Goal: Transaction & Acquisition: Purchase product/service

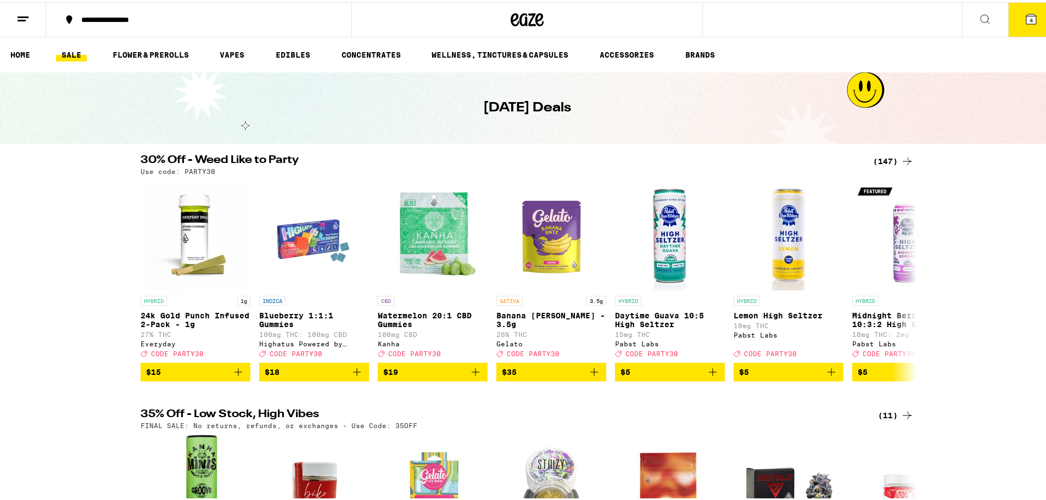
click at [880, 156] on div "(147)" at bounding box center [893, 159] width 41 height 13
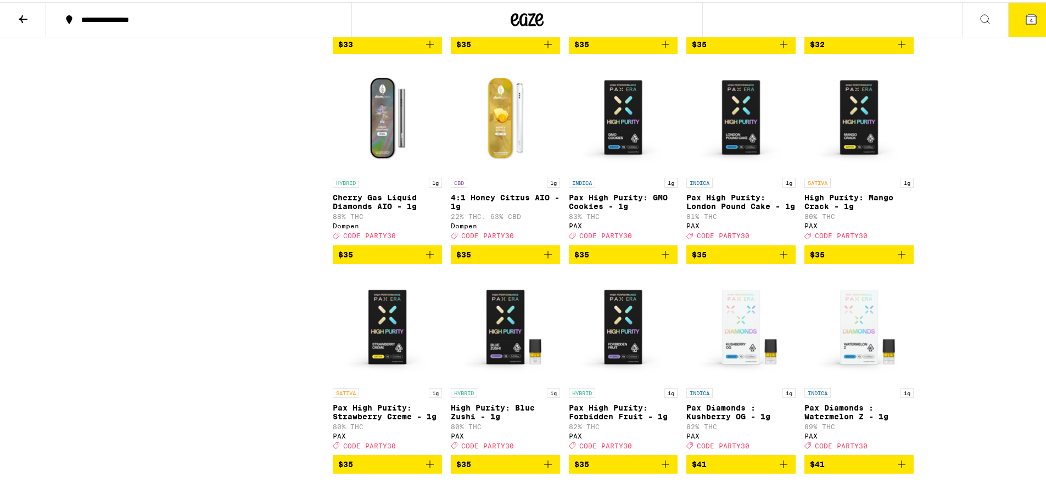
scroll to position [5109, 0]
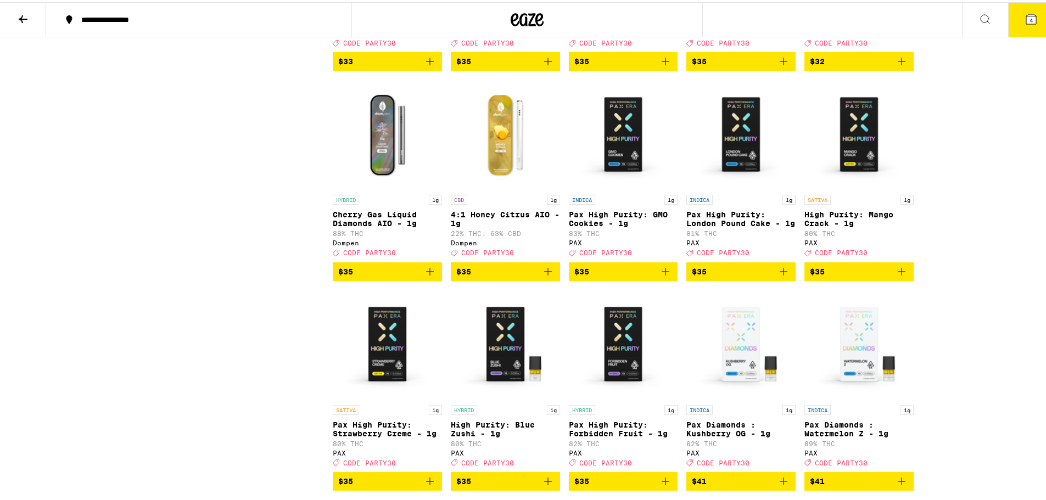
click at [21, 16] on icon at bounding box center [23, 17] width 9 height 8
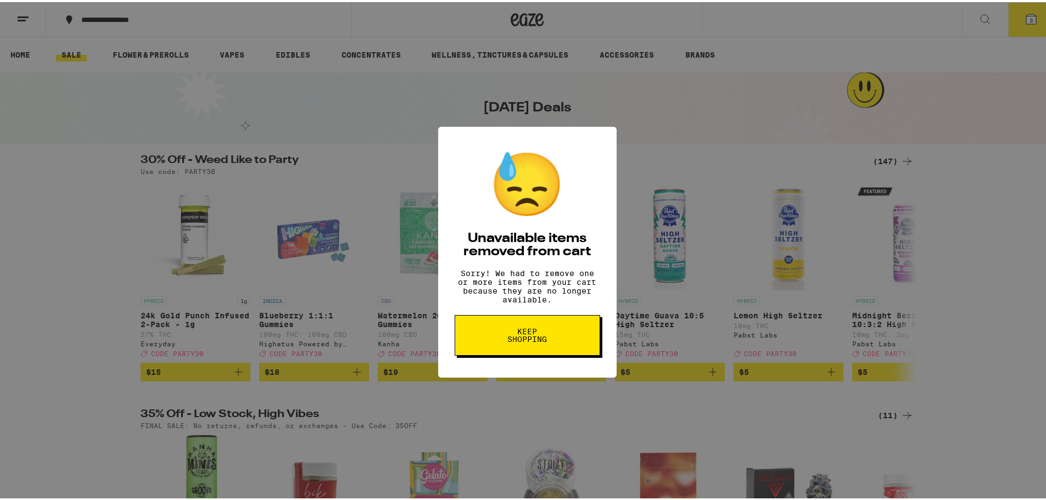
click at [522, 341] on span "Keep Shopping" at bounding box center [527, 333] width 57 height 15
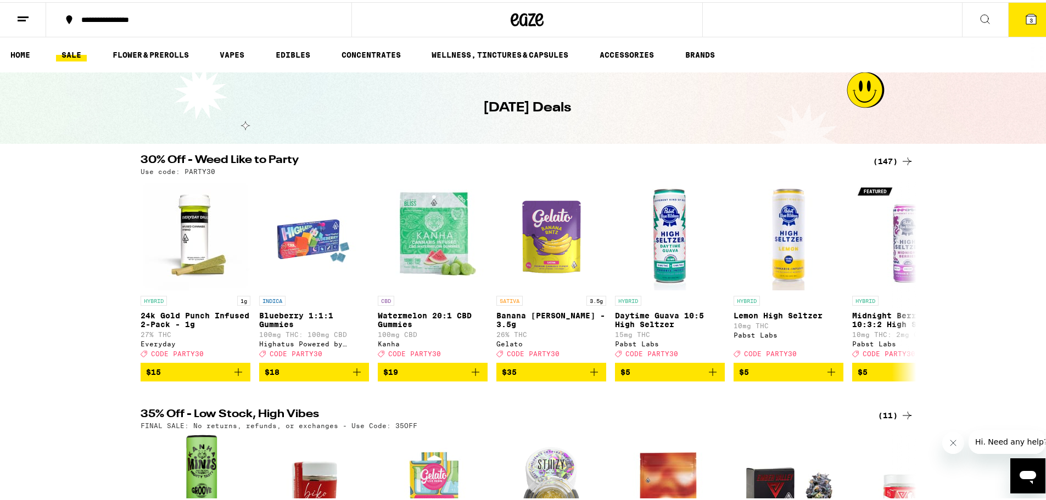
click at [978, 18] on icon at bounding box center [984, 16] width 13 height 13
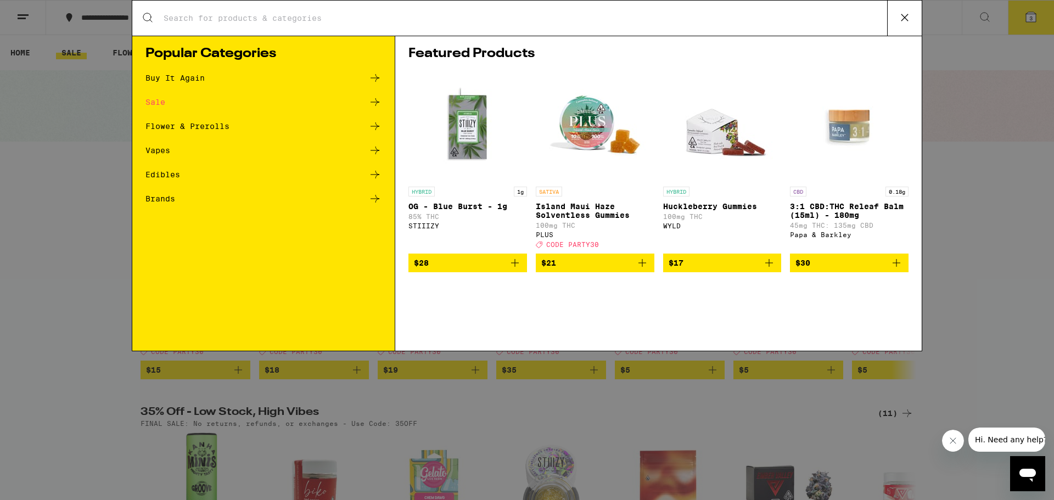
click at [359, 18] on input "Search for Products" at bounding box center [525, 18] width 724 height 10
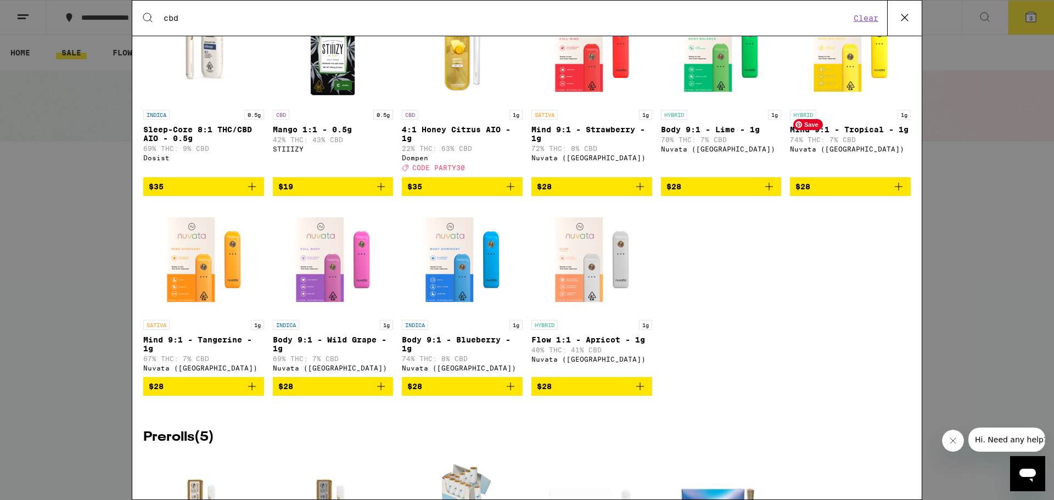
scroll to position [1306, 0]
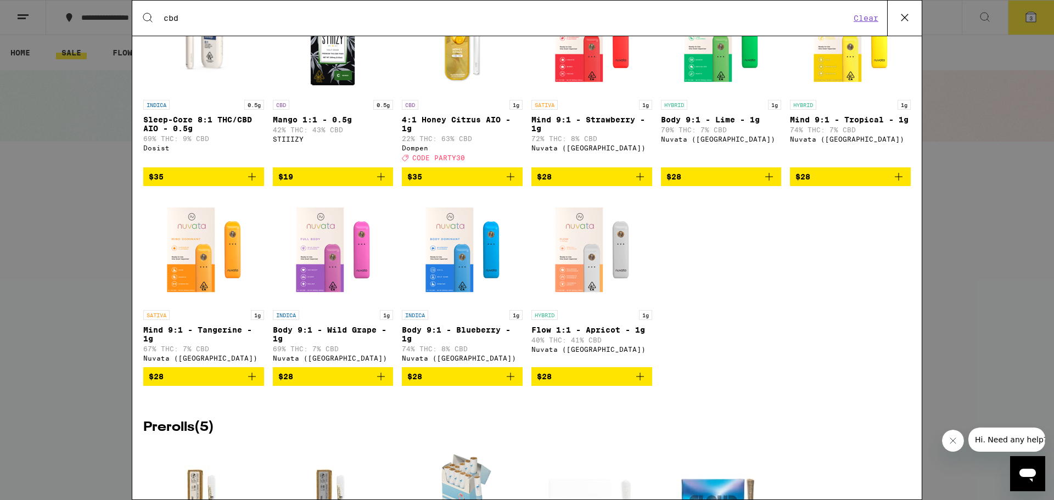
type input "cbd"
click at [781, 355] on div "INDICA 0.5g Sleep-Core 8:1 THC/CBD AIO - 0.5g 69% THC: 9% CBD Dosist $35 CBD 0.…" at bounding box center [527, 193] width 768 height 417
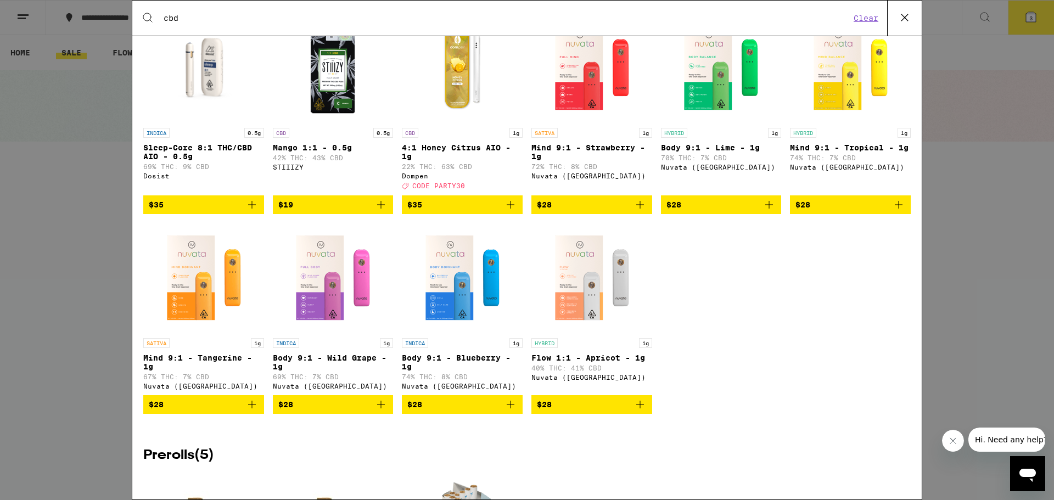
scroll to position [1251, 0]
